Goal: Find specific page/section: Find specific page/section

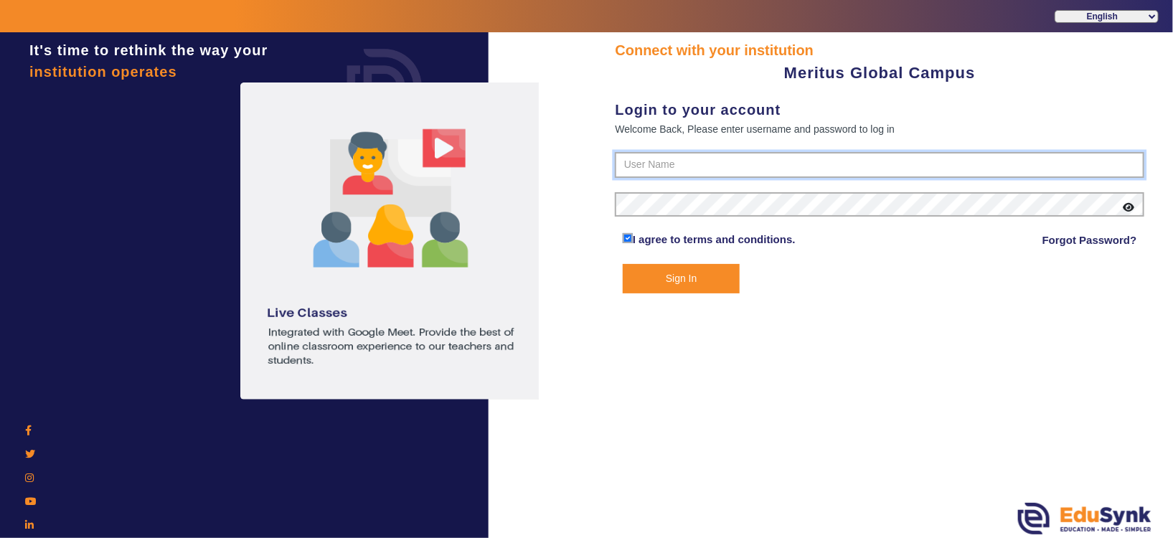
type input "8593852575"
click at [664, 273] on button "Sign In" at bounding box center [682, 278] width 118 height 29
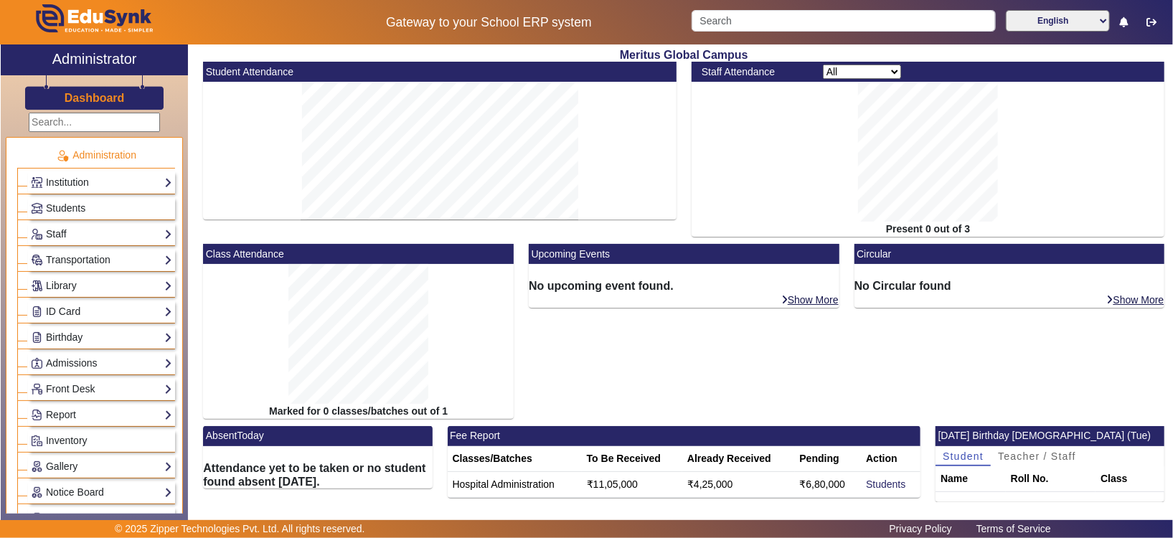
click at [664, 273] on div "No upcoming event found." at bounding box center [684, 278] width 311 height 29
click at [664, 271] on div "No upcoming event found." at bounding box center [684, 278] width 311 height 29
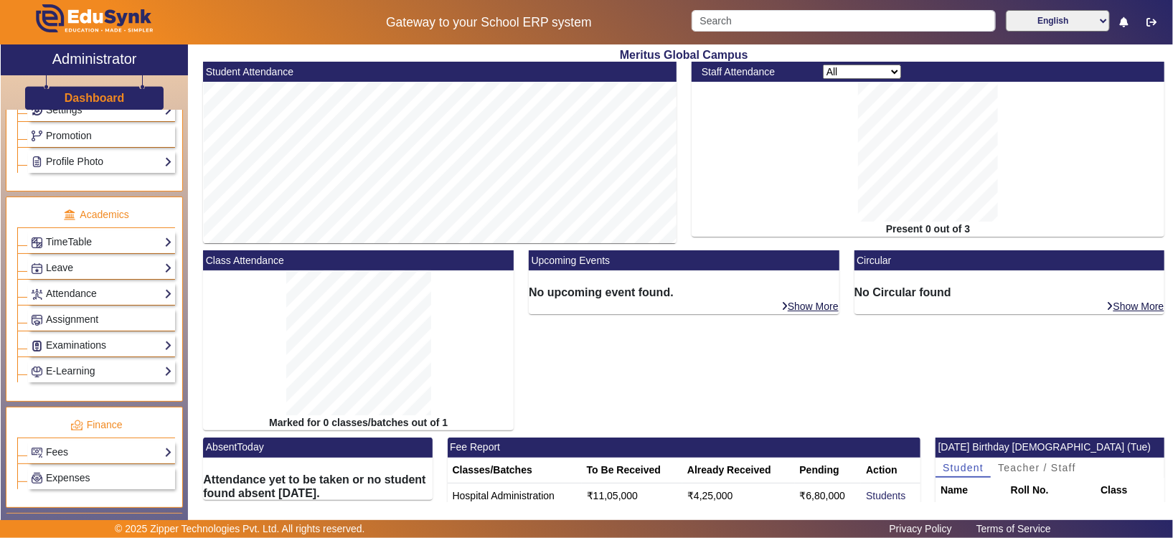
scroll to position [516, 0]
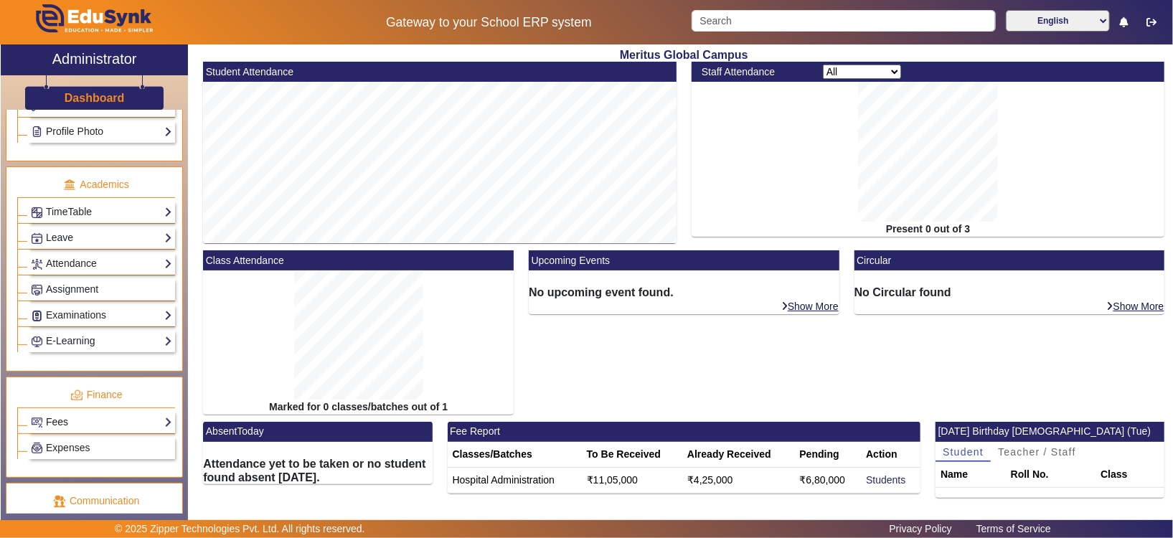
click at [128, 419] on link "Fees" at bounding box center [101, 422] width 141 height 17
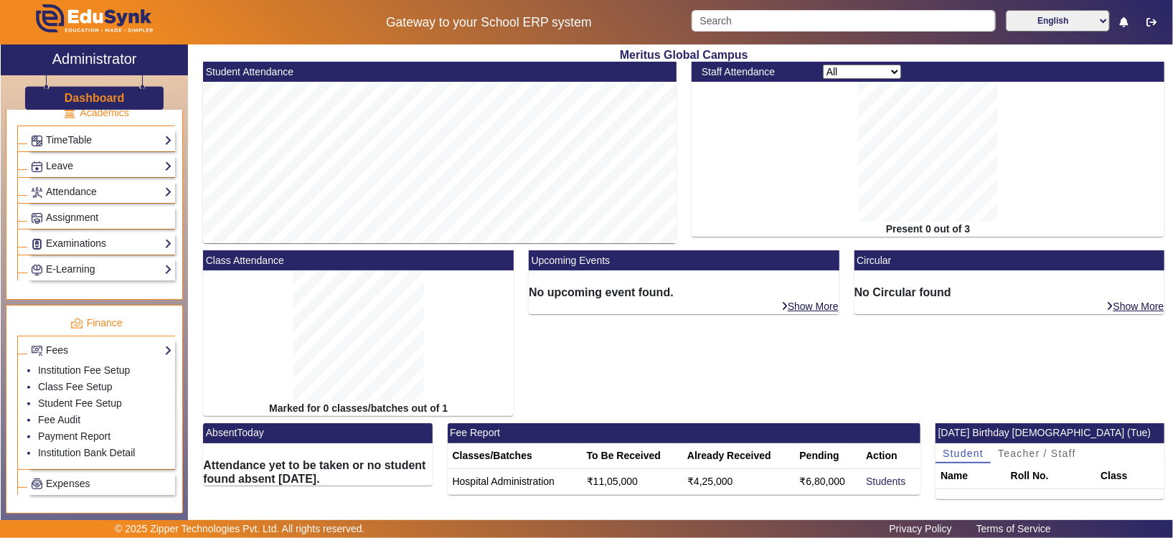
scroll to position [602, 0]
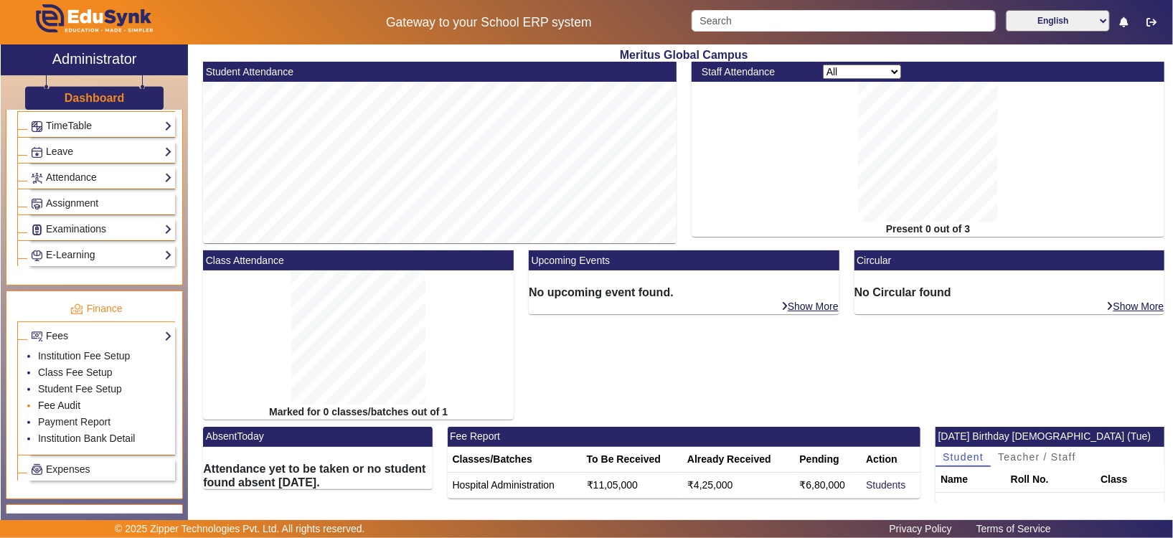
click at [72, 407] on link "Fee Audit" at bounding box center [59, 405] width 42 height 11
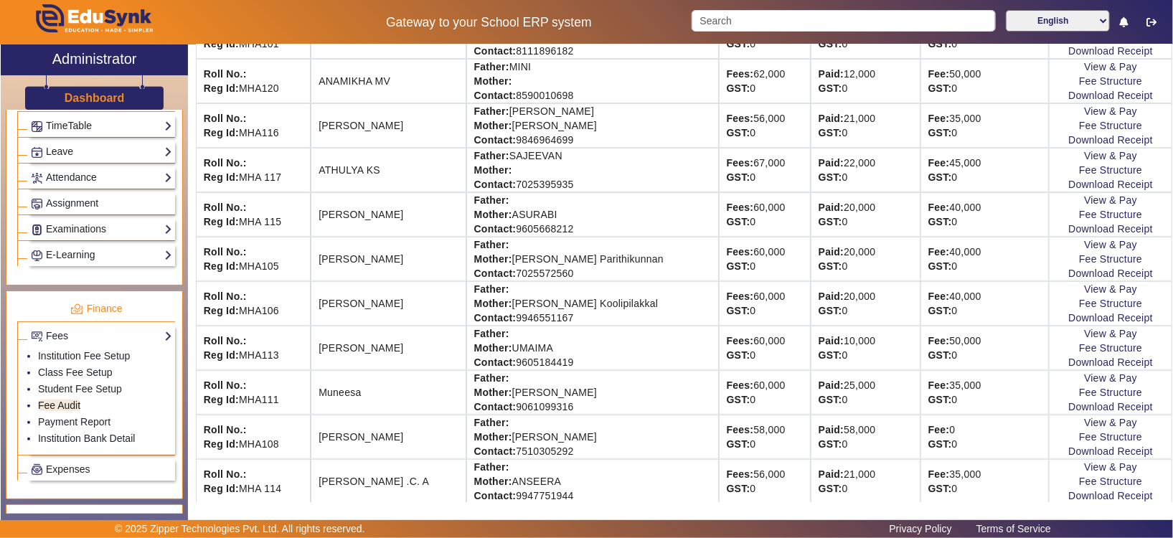
scroll to position [344, 0]
